Goal: Task Accomplishment & Management: Manage account settings

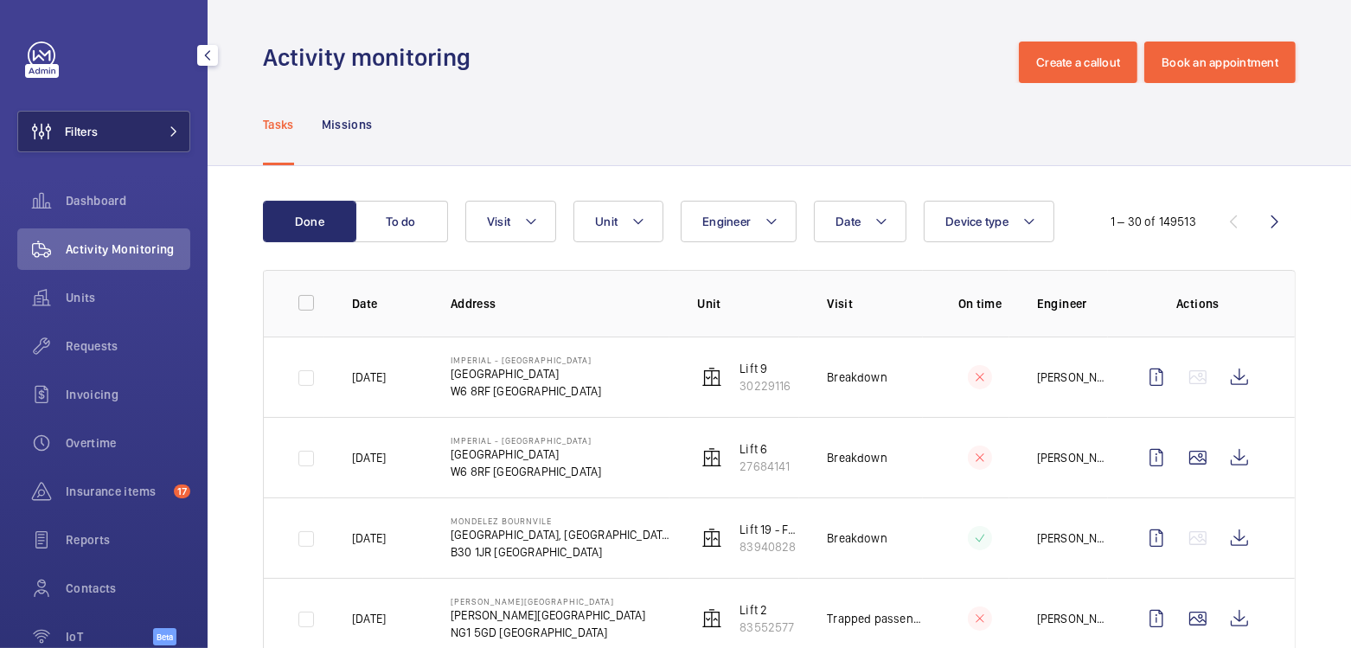
click at [122, 117] on button "Filters" at bounding box center [103, 132] width 173 height 42
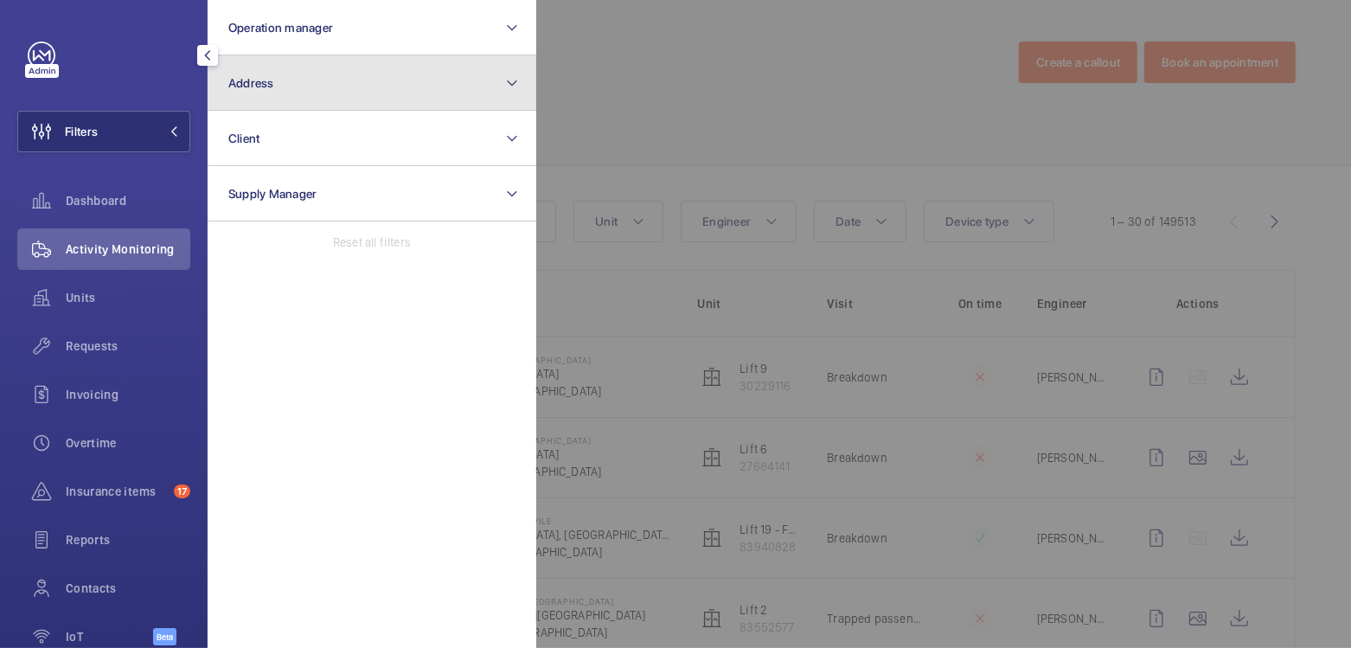
click at [311, 93] on button "Address" at bounding box center [372, 82] width 329 height 55
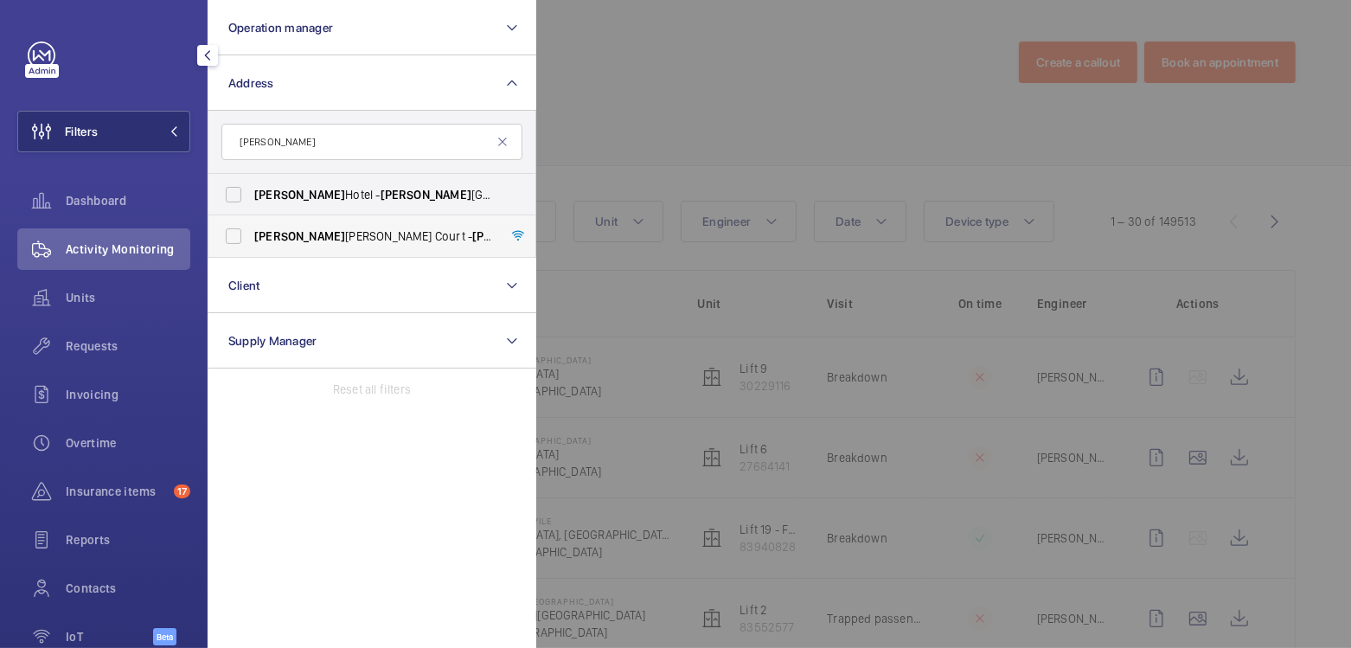
type input "[PERSON_NAME]"
click at [335, 228] on span "[PERSON_NAME] Court - [GEOGRAPHIC_DATA][STREET_ADDRESS]" at bounding box center [373, 236] width 238 height 17
click at [251, 228] on input "[PERSON_NAME] Court - [GEOGRAPHIC_DATA][STREET_ADDRESS]" at bounding box center [233, 236] width 35 height 35
checkbox input "true"
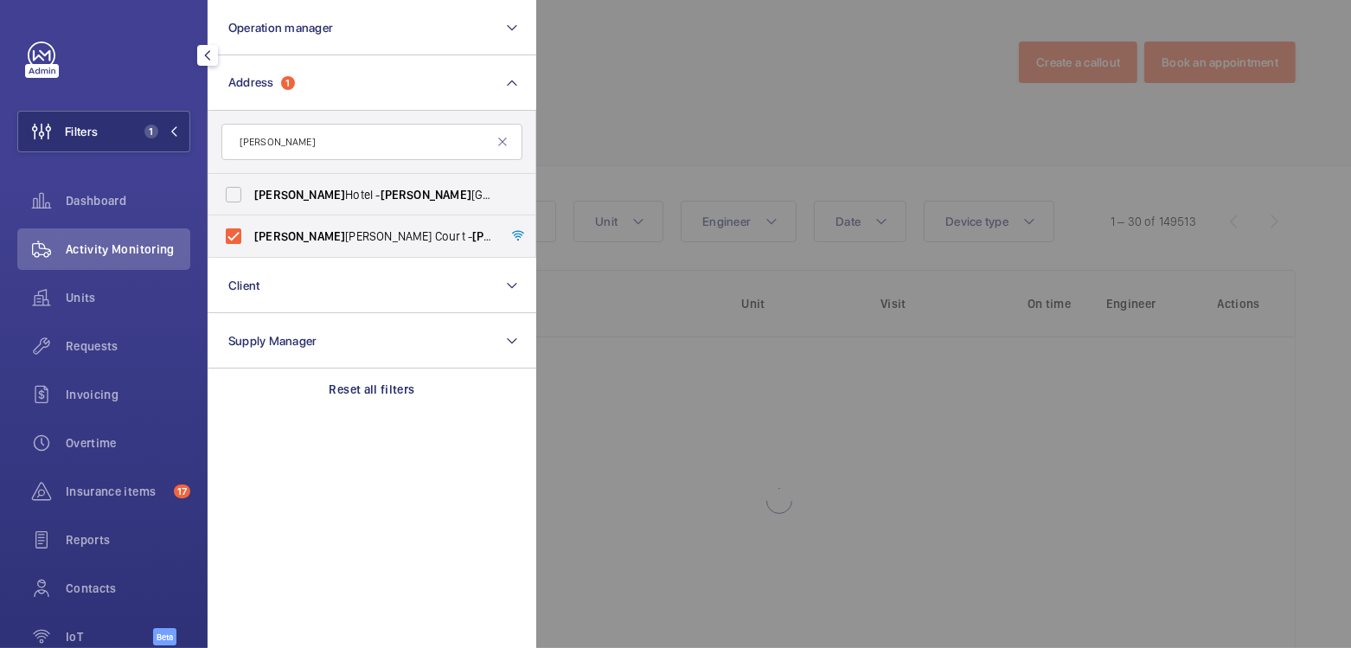
click at [664, 112] on div at bounding box center [1211, 324] width 1351 height 648
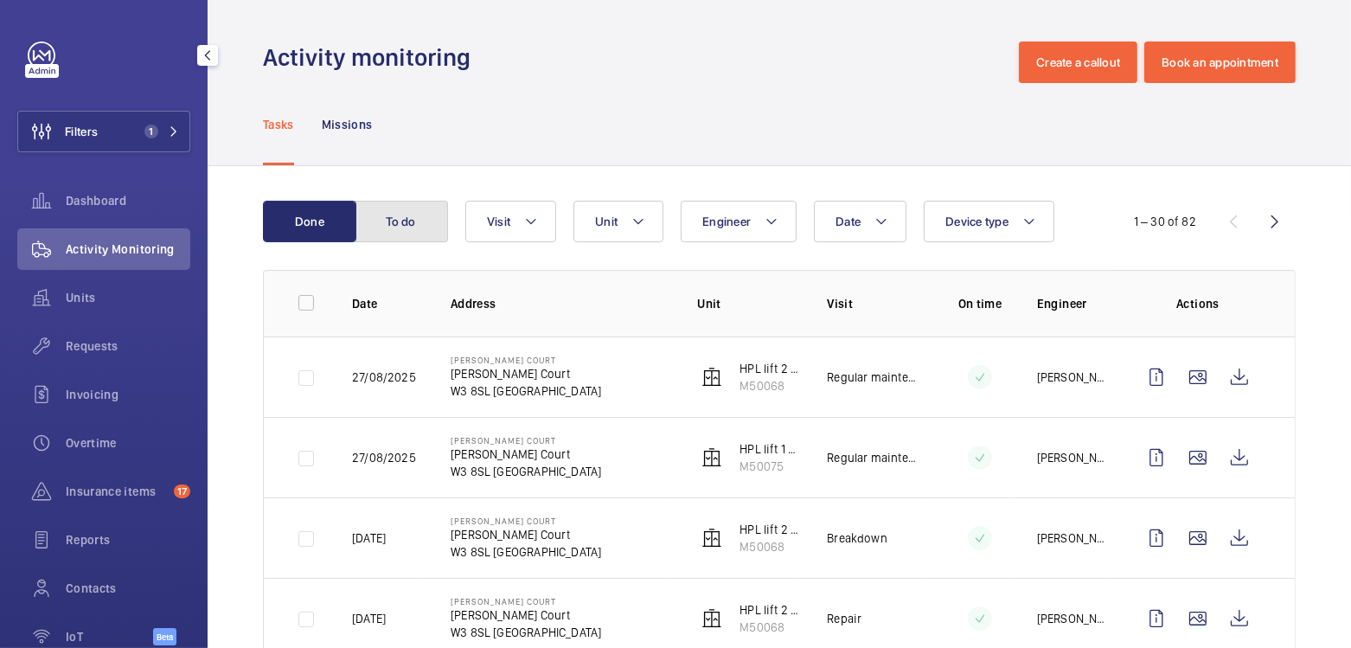
click at [395, 210] on button "To do" at bounding box center [401, 222] width 93 height 42
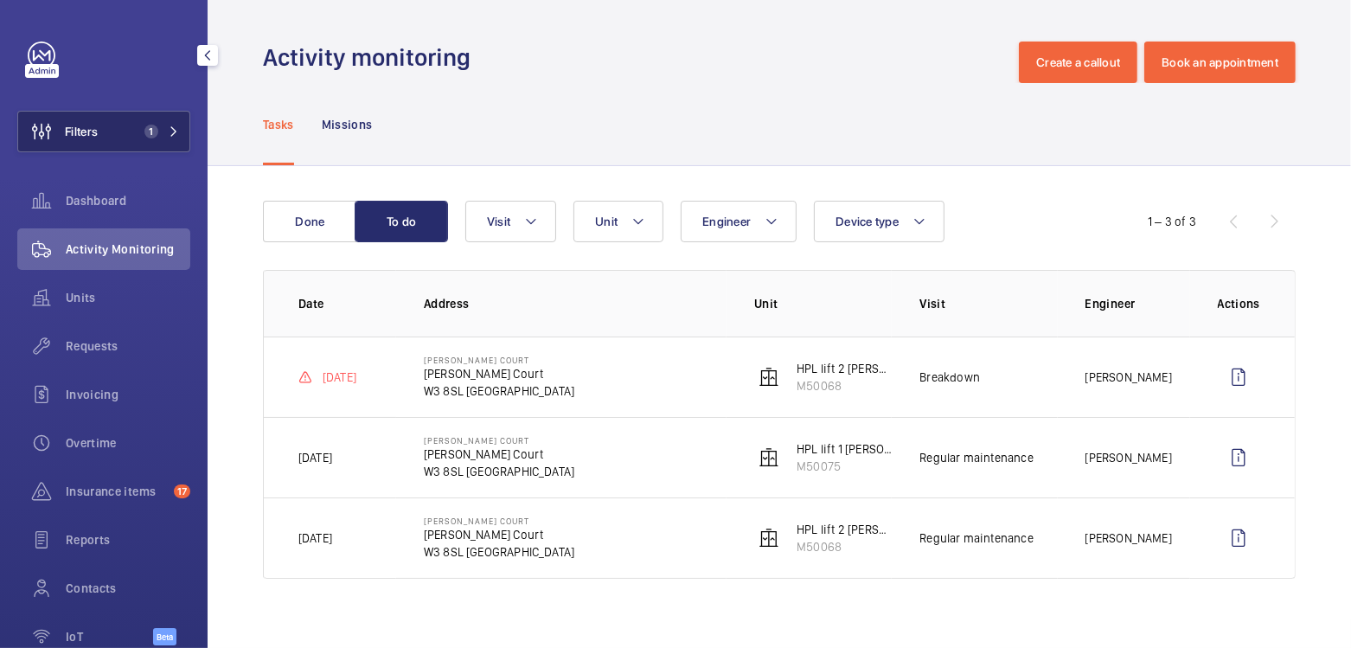
click at [68, 125] on span "Filters" at bounding box center [81, 131] width 33 height 17
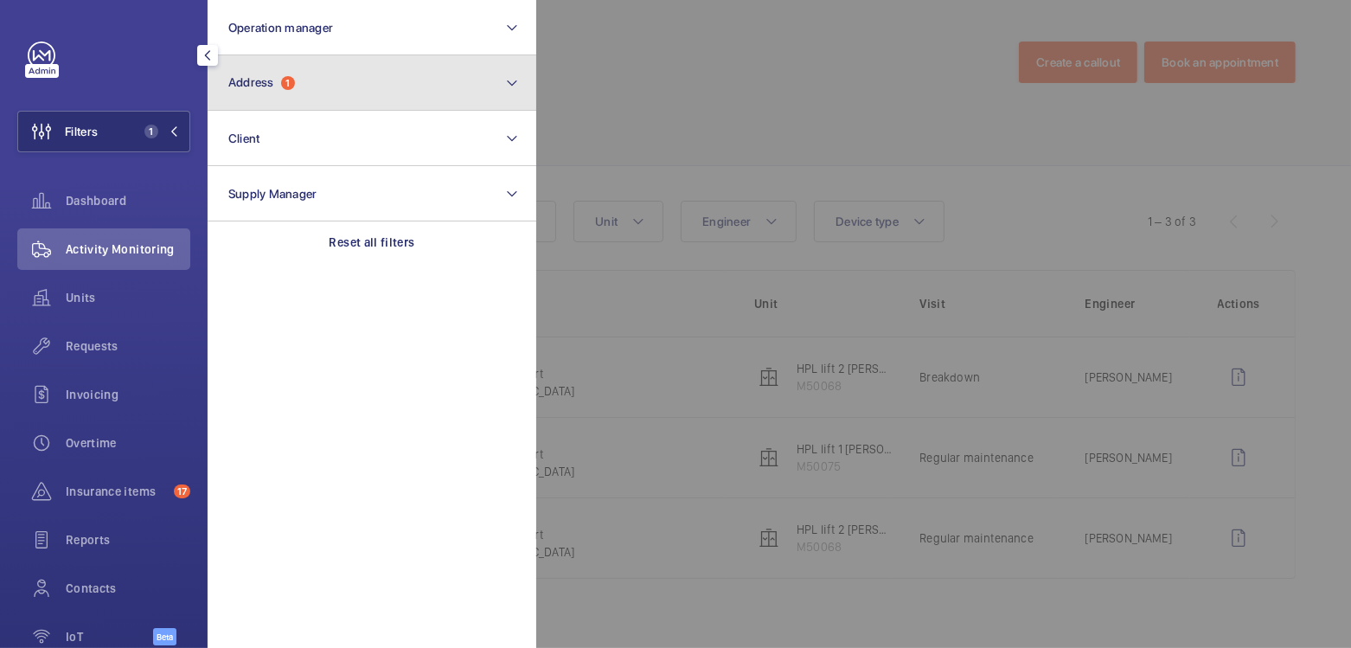
click at [287, 105] on button "Address 1" at bounding box center [372, 82] width 329 height 55
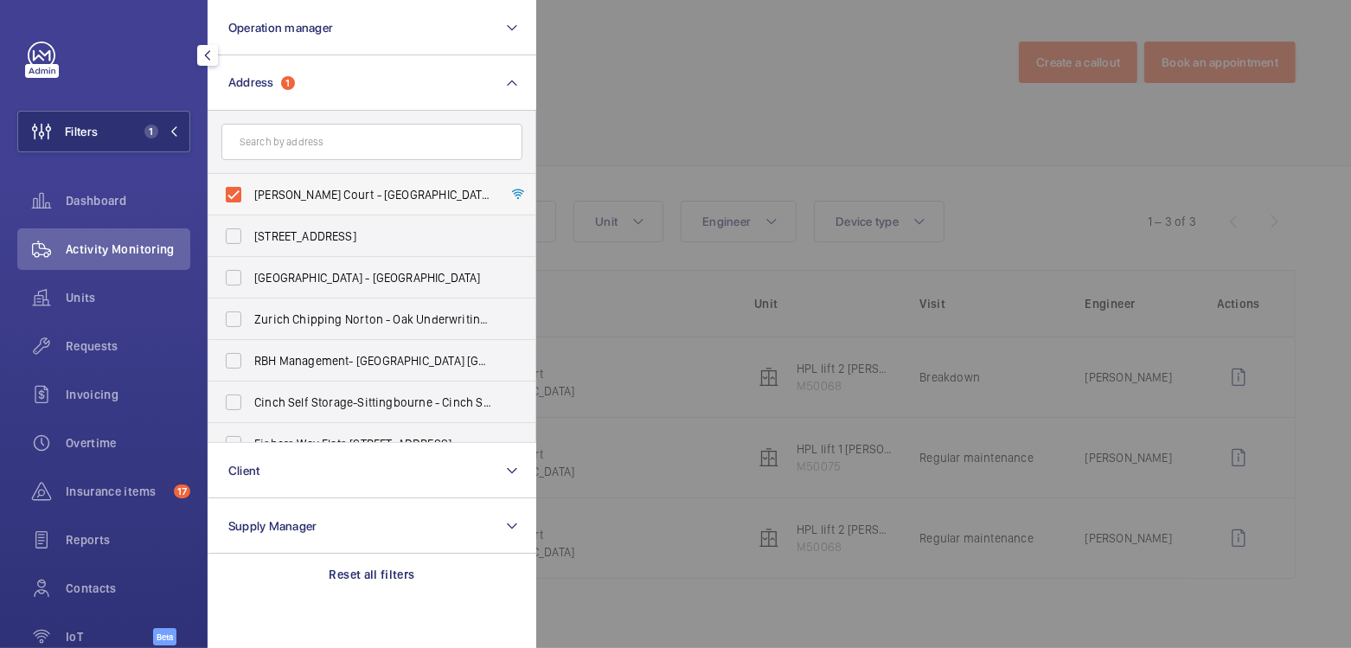
click at [310, 190] on span "[PERSON_NAME] Court - [GEOGRAPHIC_DATA][STREET_ADDRESS]" at bounding box center [373, 194] width 238 height 17
click at [251, 190] on input "[PERSON_NAME] Court - [GEOGRAPHIC_DATA][STREET_ADDRESS]" at bounding box center [233, 194] width 35 height 35
checkbox input "false"
click at [728, 104] on div at bounding box center [1211, 324] width 1351 height 648
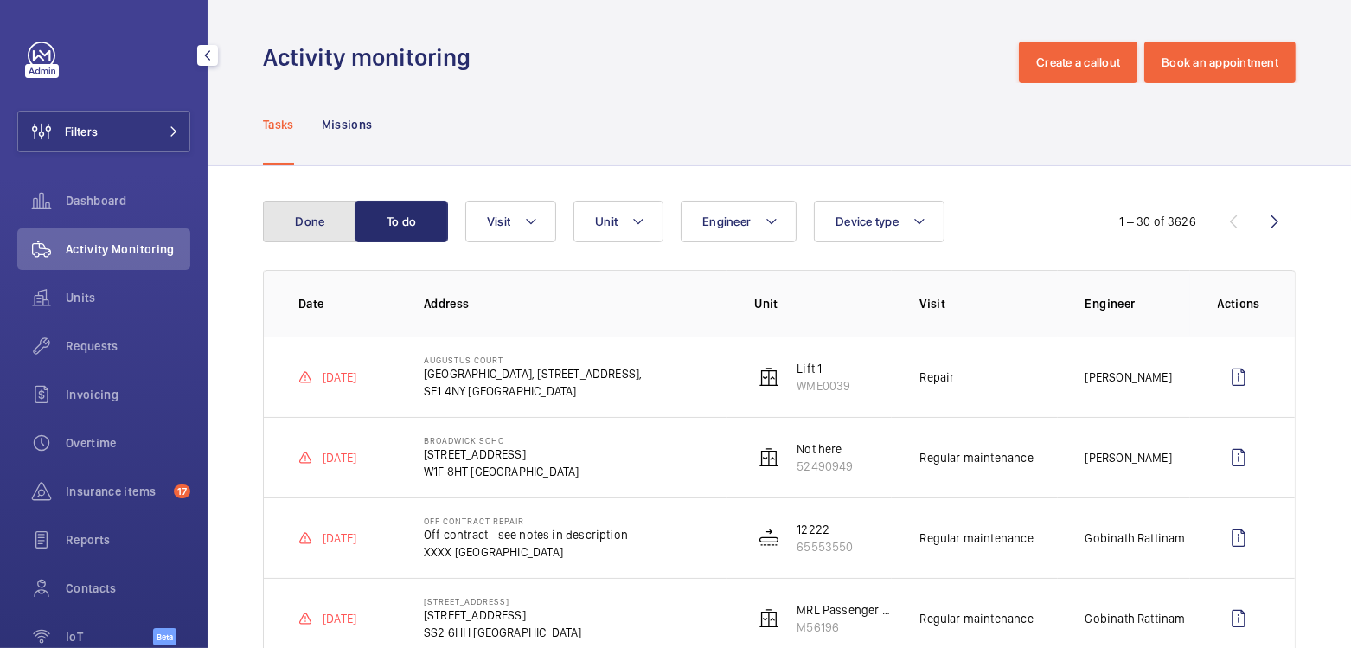
click at [302, 218] on button "Done" at bounding box center [309, 222] width 93 height 42
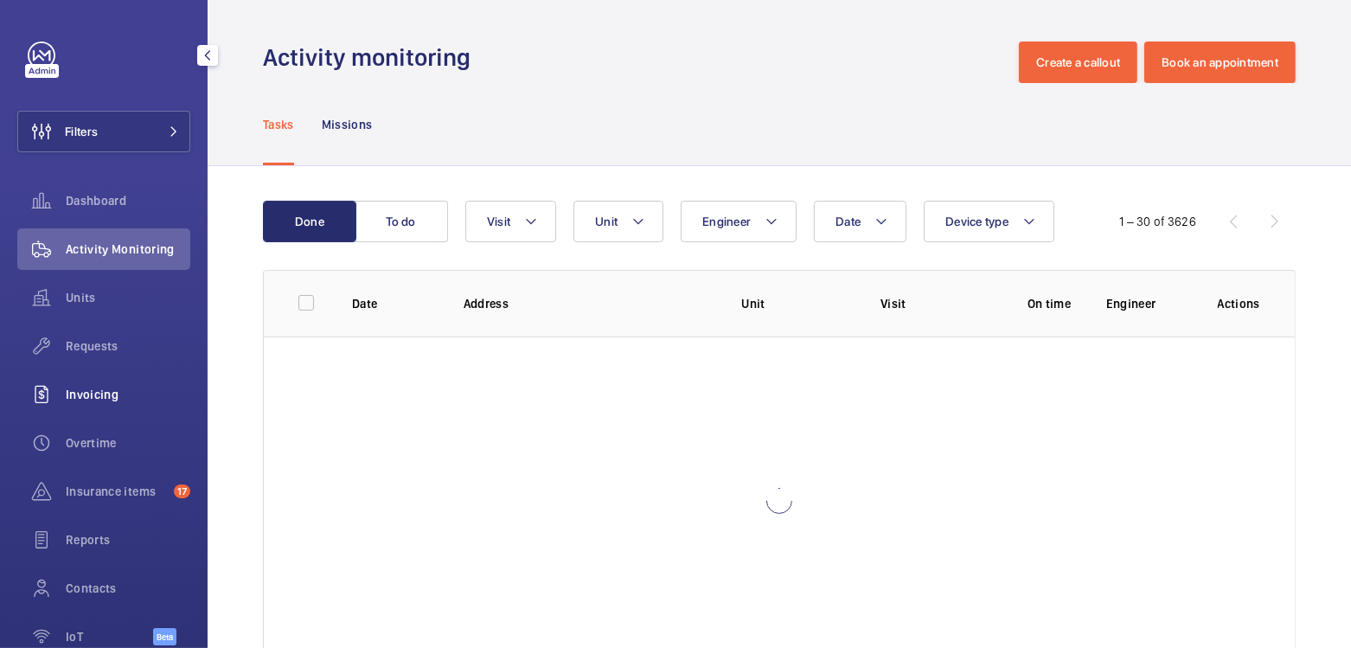
click at [113, 398] on span "Invoicing" at bounding box center [128, 394] width 125 height 17
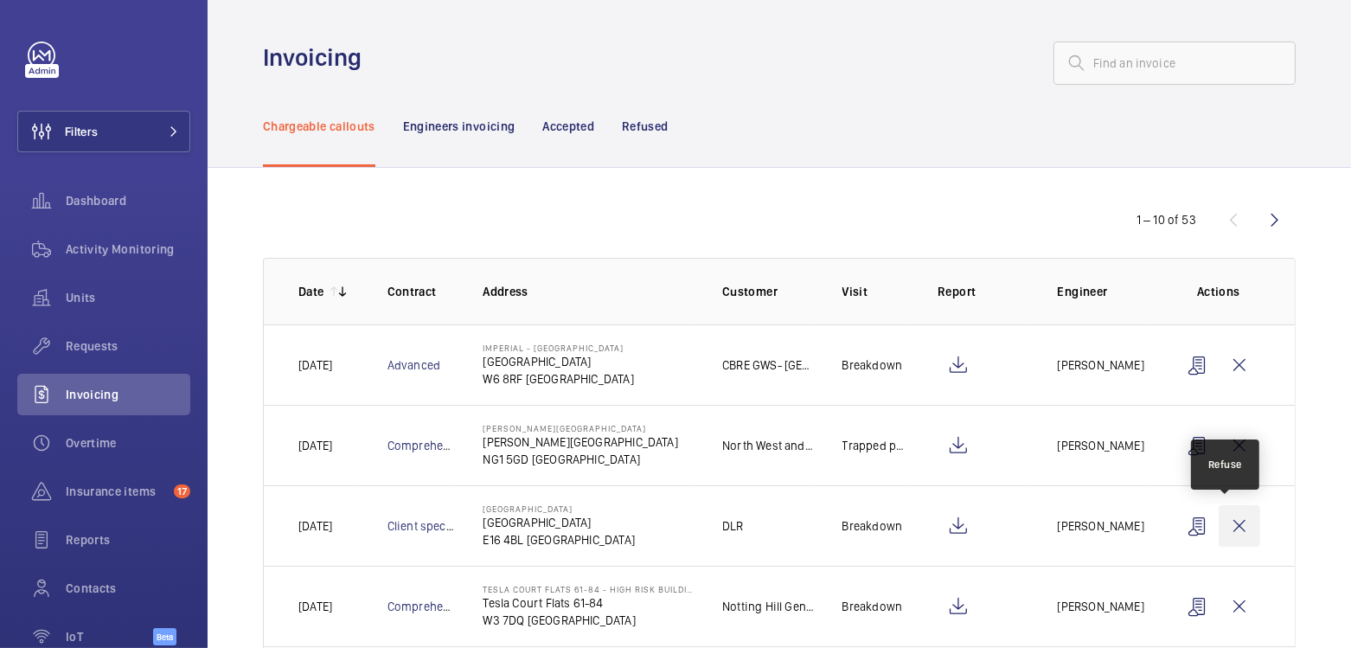
click at [1230, 526] on wm-front-icon-button at bounding box center [1240, 526] width 42 height 42
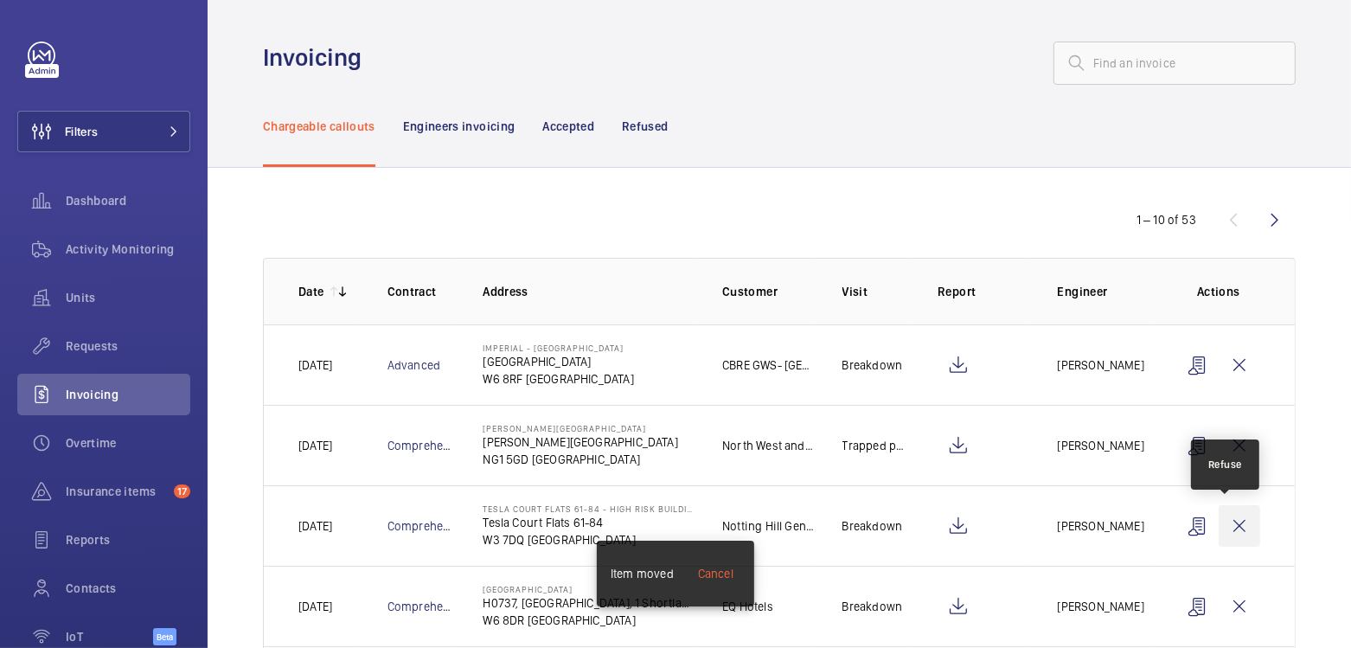
click at [1232, 528] on wm-front-icon-button at bounding box center [1240, 526] width 42 height 42
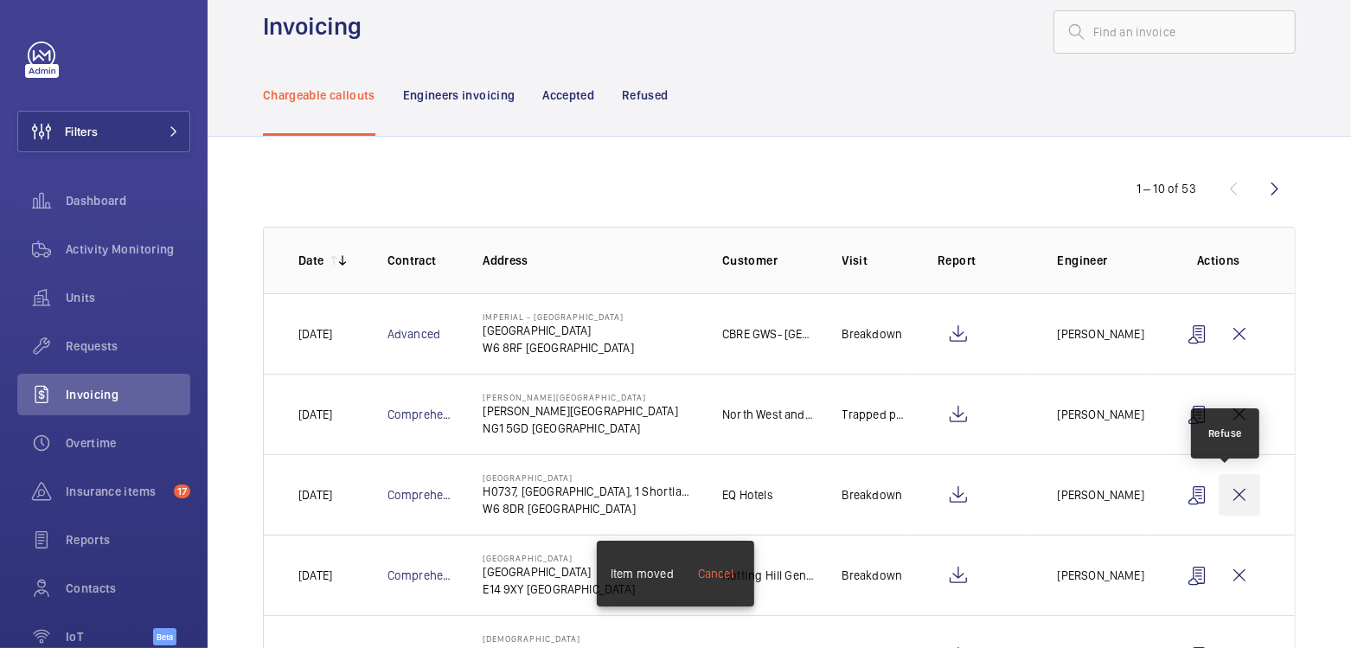
click at [1234, 499] on wm-front-icon-button at bounding box center [1240, 495] width 42 height 42
click at [1234, 498] on wm-front-icon-button at bounding box center [1240, 495] width 42 height 42
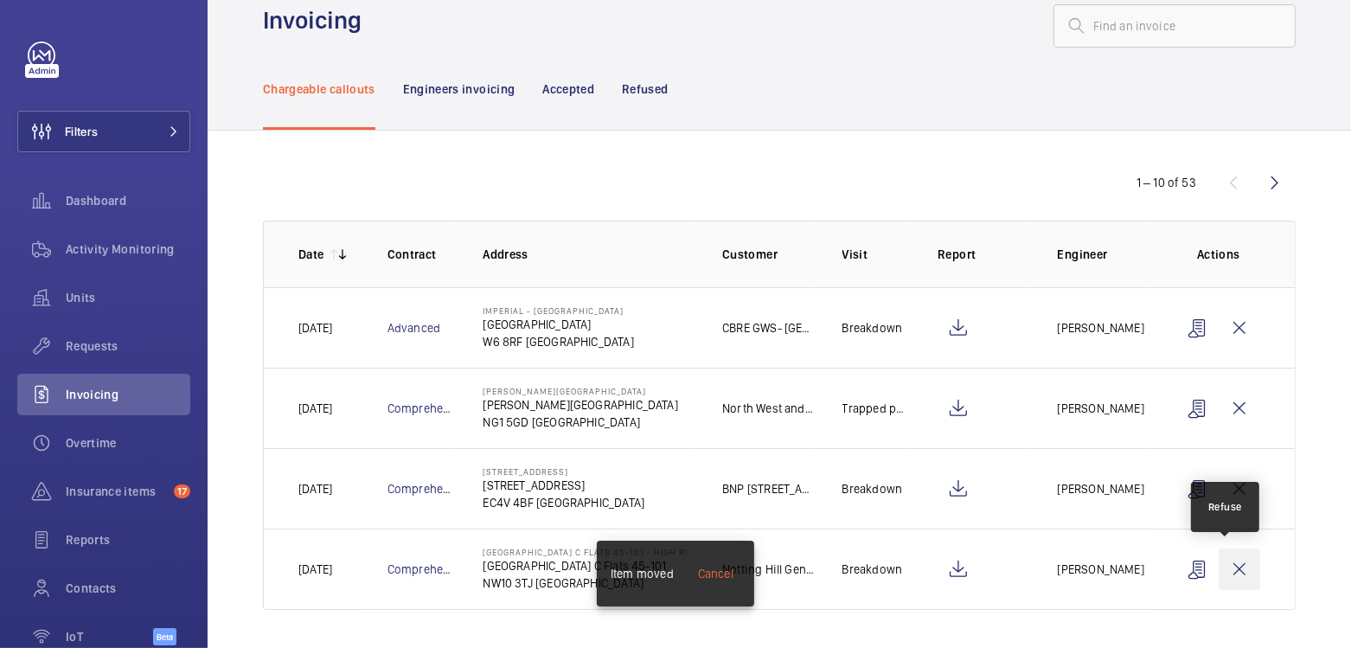
click at [1230, 579] on wm-front-icon-button at bounding box center [1240, 570] width 42 height 42
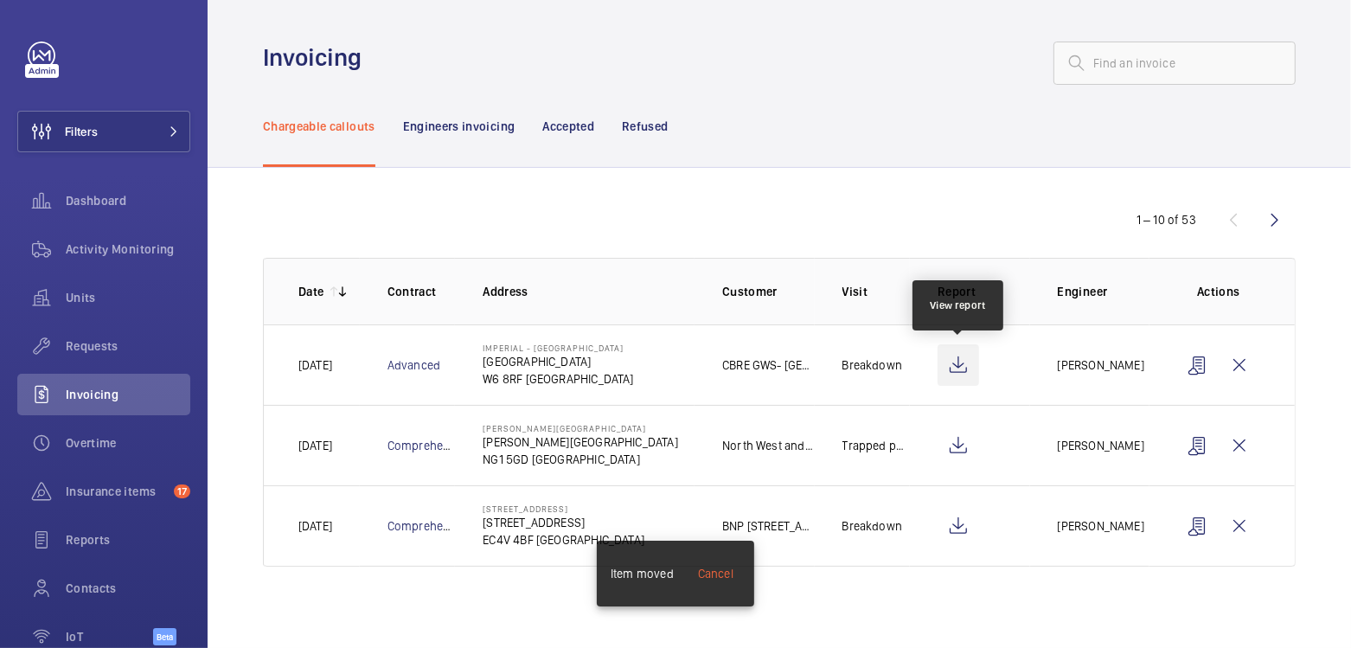
click at [963, 363] on wm-front-icon-button at bounding box center [959, 365] width 42 height 42
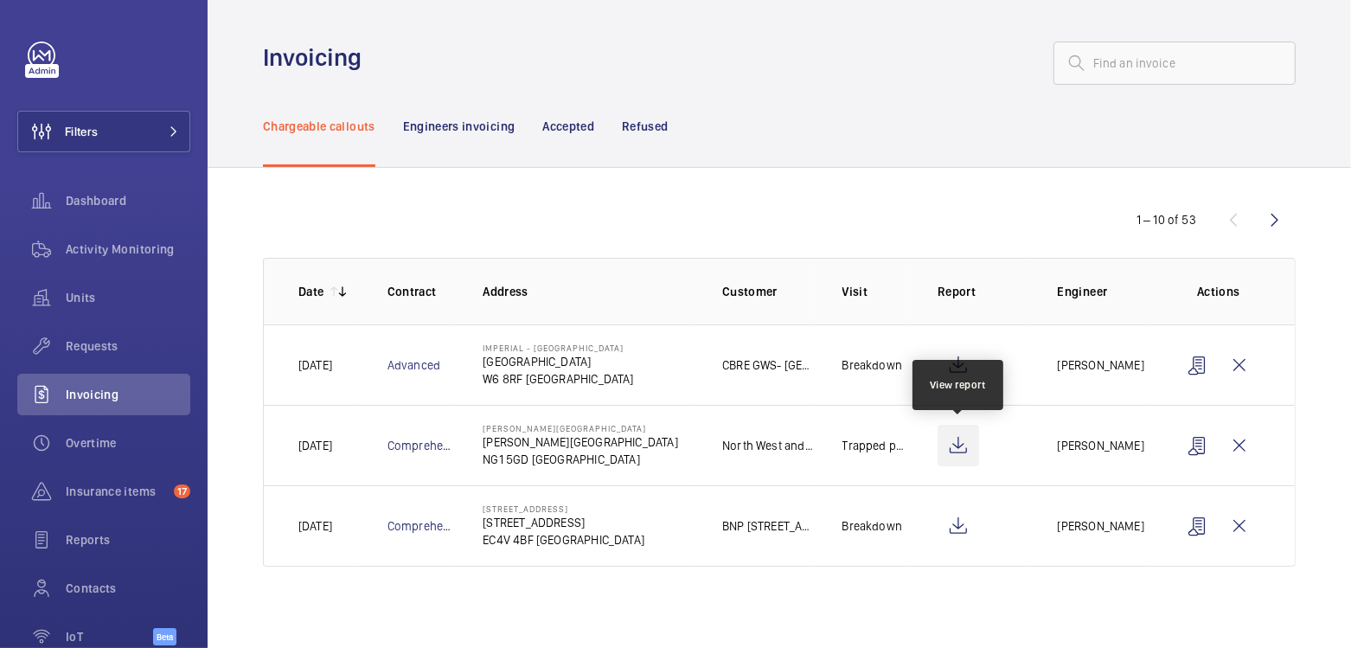
click at [968, 442] on wm-front-icon-button at bounding box center [959, 446] width 42 height 42
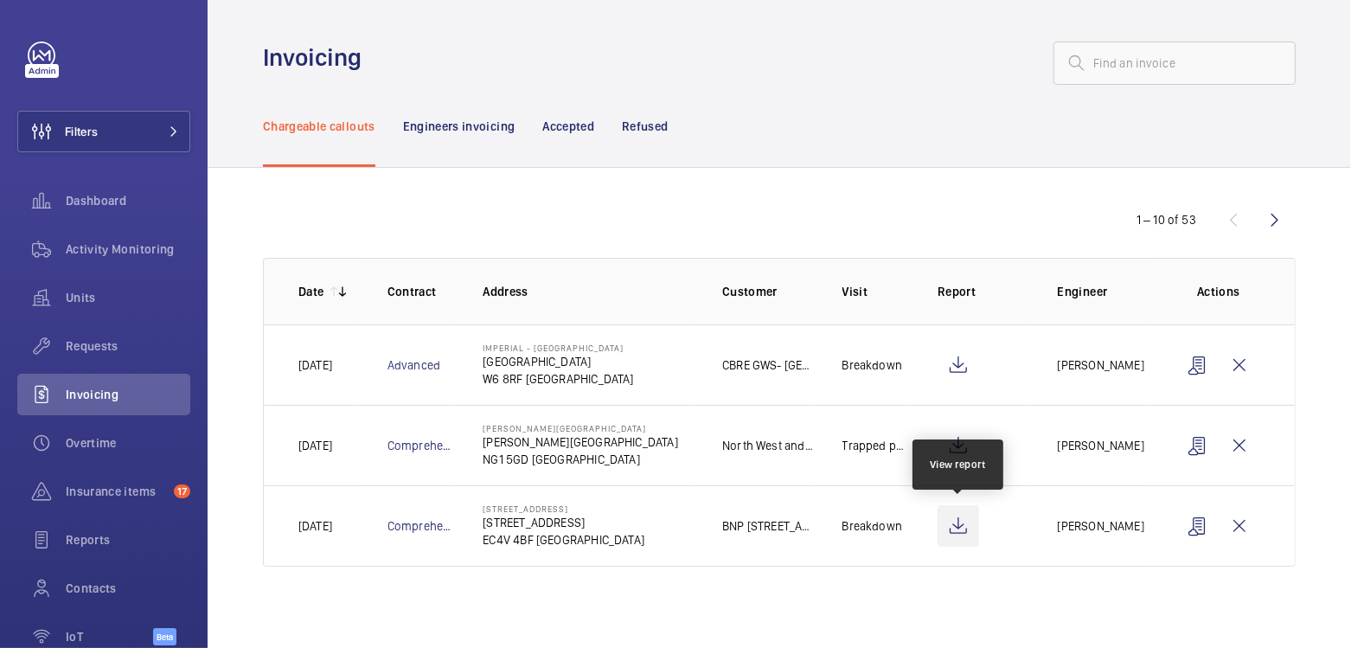
click at [966, 525] on wm-front-icon-button at bounding box center [959, 526] width 42 height 42
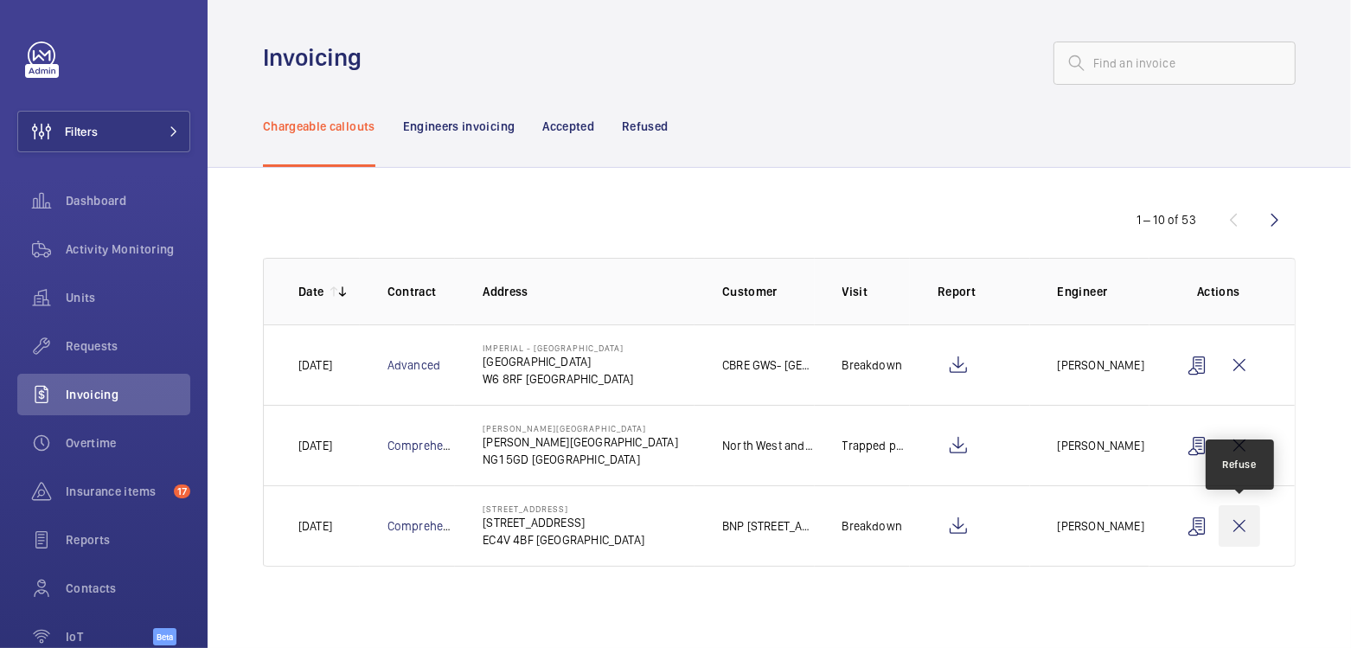
click at [1236, 523] on wm-front-icon-button at bounding box center [1240, 526] width 42 height 42
